Goal: Information Seeking & Learning: Understand process/instructions

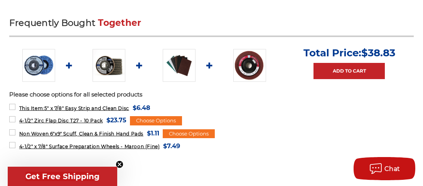
scroll to position [294, 0]
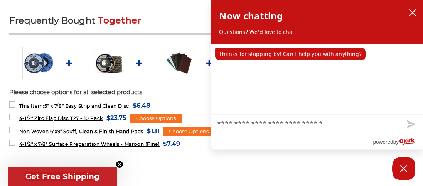
click at [413, 11] on icon "close chatbox" at bounding box center [412, 13] width 8 height 8
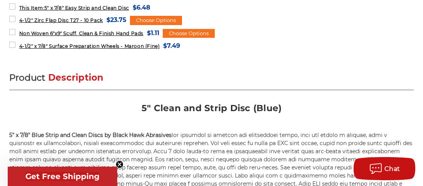
scroll to position [413, 0]
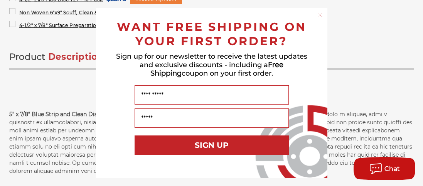
click at [320, 13] on circle "Close dialog" at bounding box center [319, 15] width 7 height 7
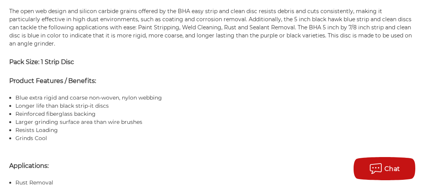
scroll to position [0, 0]
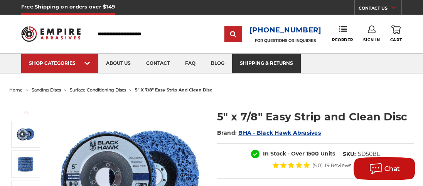
click at [272, 66] on link "shipping & returns" at bounding box center [266, 64] width 69 height 20
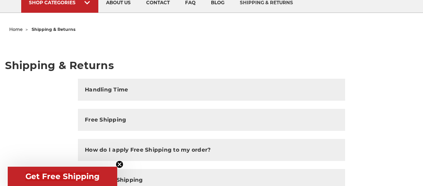
scroll to position [61, 0]
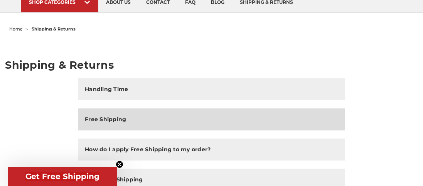
click at [306, 117] on button "Free Shipping" at bounding box center [211, 119] width 267 height 22
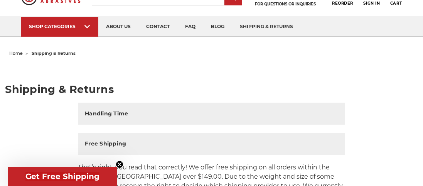
scroll to position [0, 0]
